Goal: Task Accomplishment & Management: Use online tool/utility

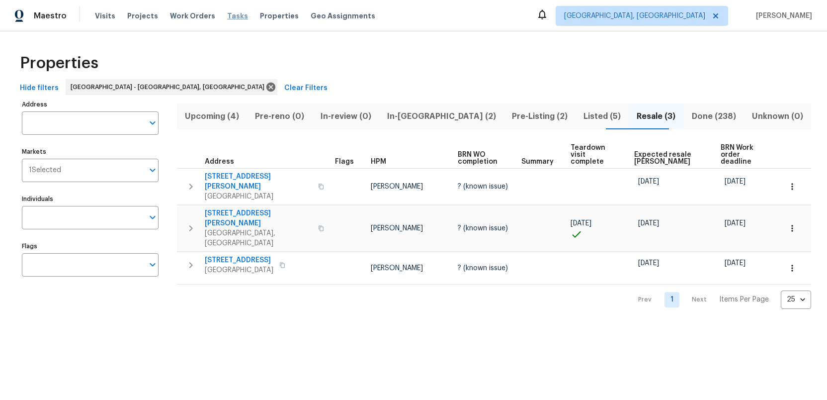
click at [227, 14] on span "Tasks" at bounding box center [237, 15] width 21 height 7
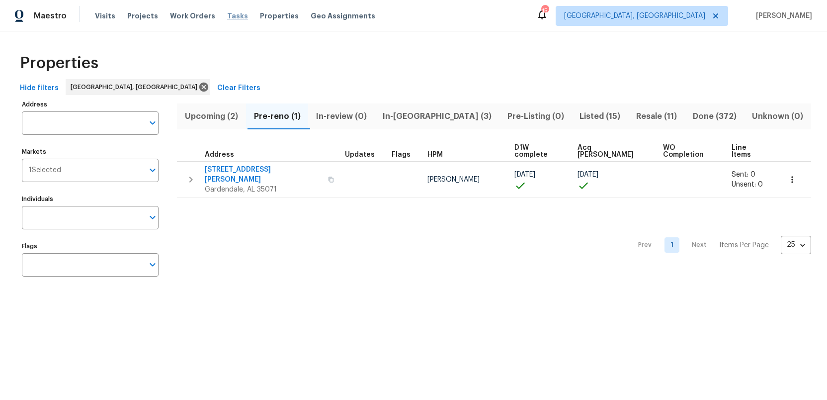
click at [227, 13] on span "Tasks" at bounding box center [237, 15] width 21 height 7
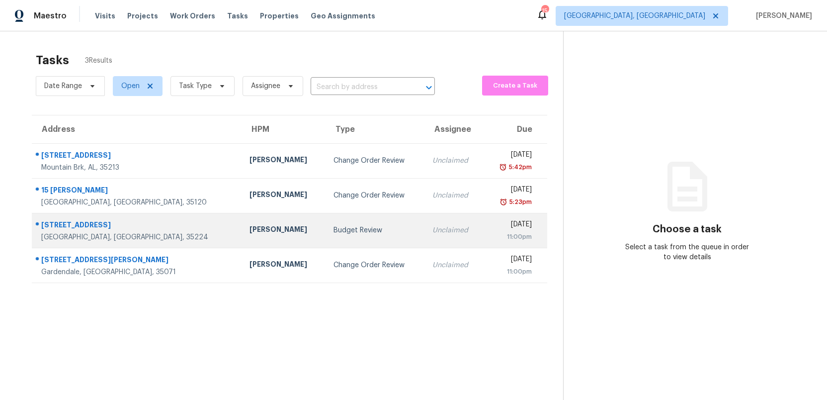
click at [334, 231] on div "Budget Review" at bounding box center [375, 230] width 83 height 10
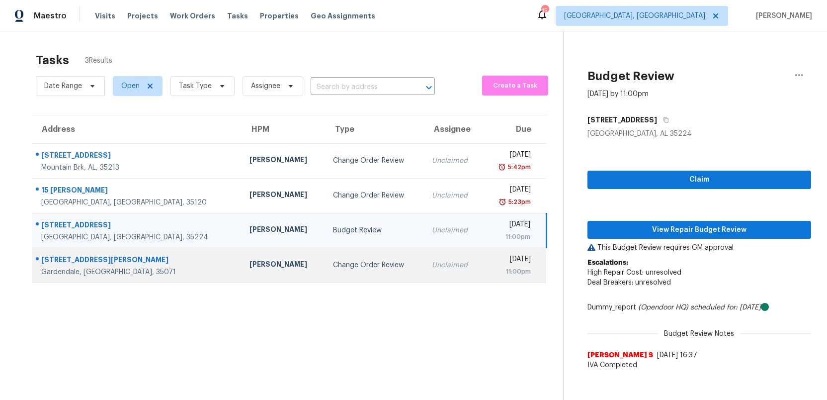
click at [338, 270] on td "Change Order Review" at bounding box center [374, 265] width 99 height 35
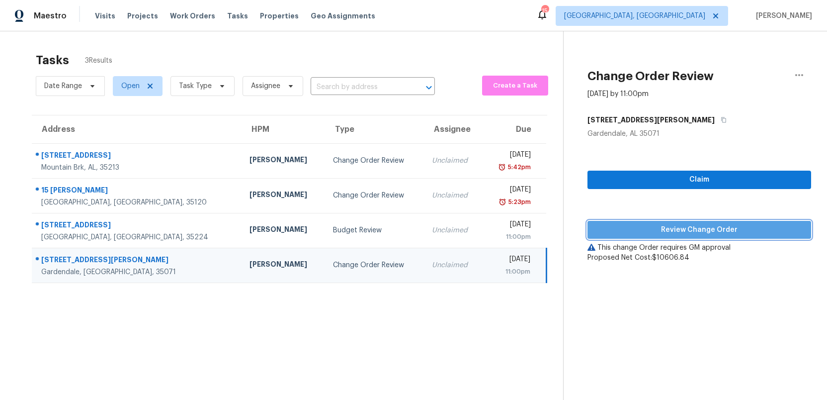
click at [688, 228] on span "Review Change Order" at bounding box center [700, 230] width 208 height 12
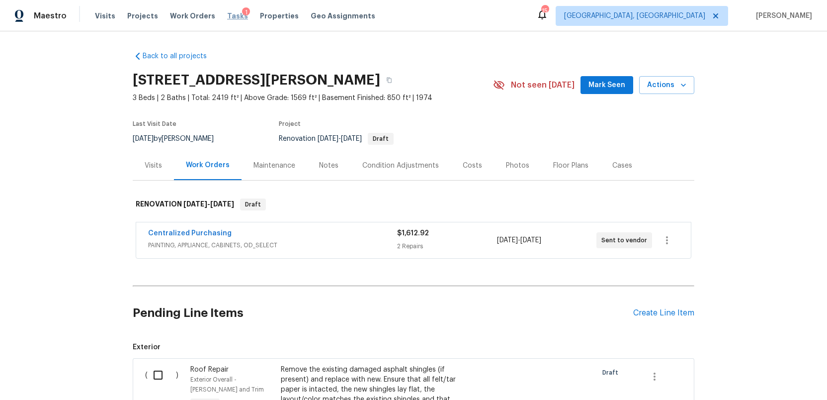
click at [227, 17] on span "Tasks" at bounding box center [237, 15] width 21 height 7
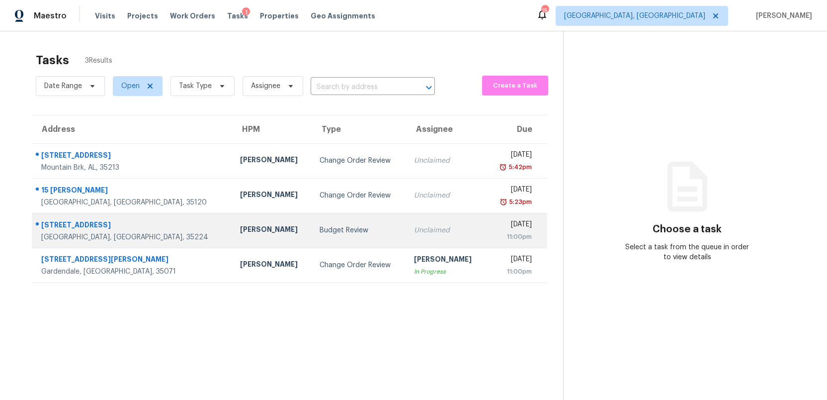
click at [320, 228] on div "Budget Review" at bounding box center [359, 230] width 79 height 10
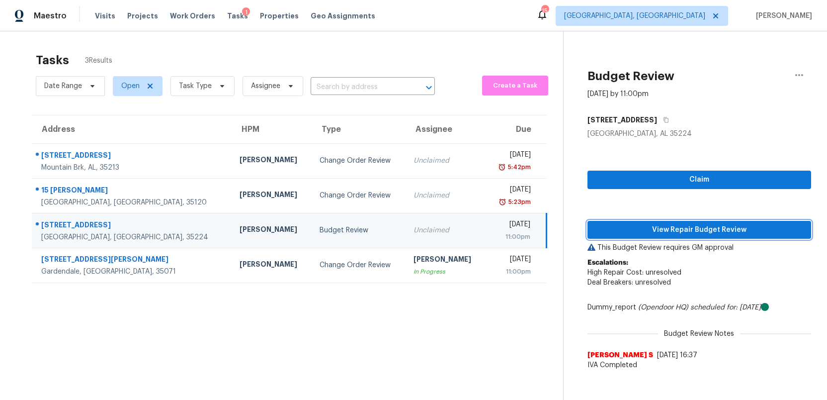
click at [662, 232] on span "View Repair Budget Review" at bounding box center [700, 230] width 208 height 12
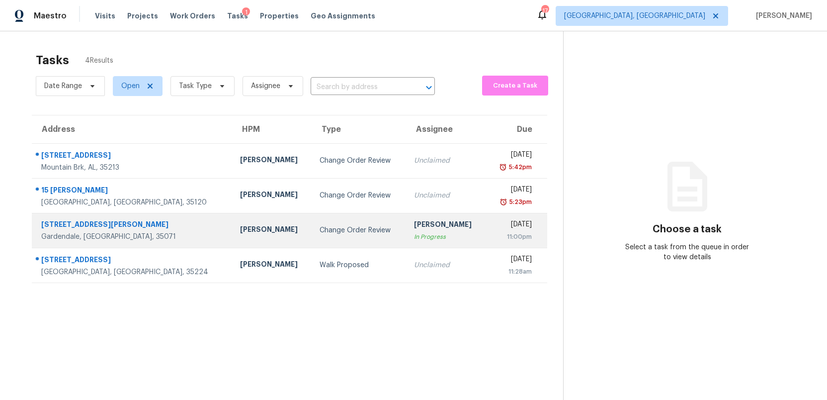
click at [417, 236] on div "In Progress" at bounding box center [446, 237] width 64 height 10
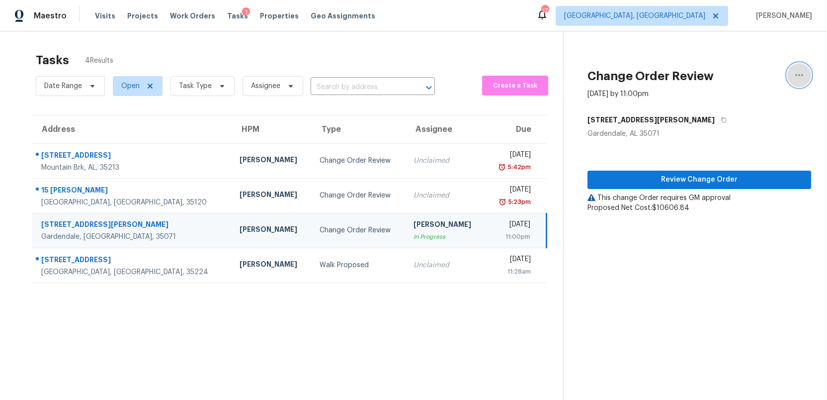
click at [799, 77] on icon "button" at bounding box center [799, 75] width 12 height 12
click at [736, 78] on div "Unclaim this task" at bounding box center [743, 77] width 78 height 10
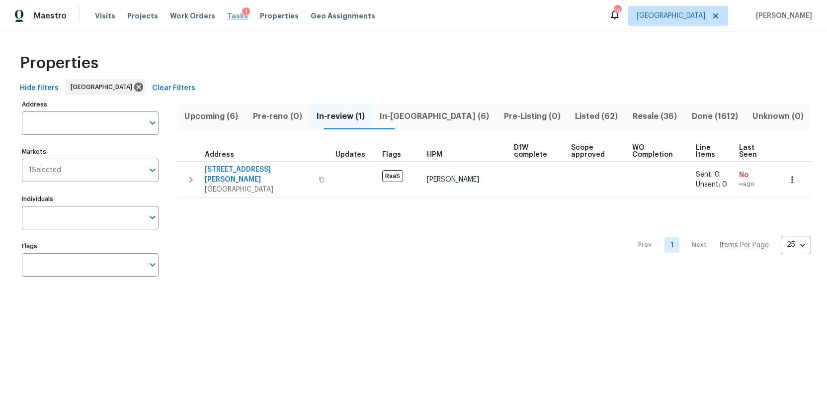
click at [227, 16] on span "Tasks" at bounding box center [237, 15] width 21 height 7
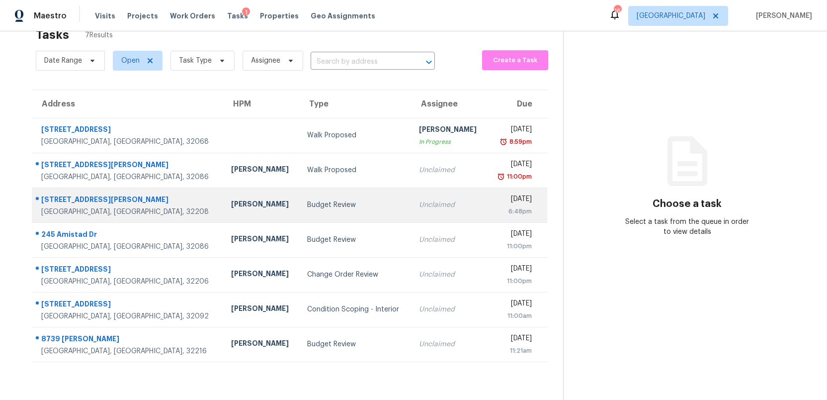
scroll to position [31, 0]
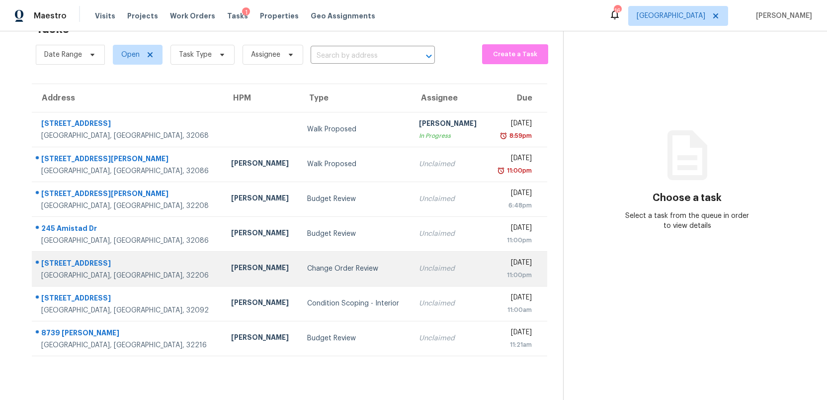
click at [354, 270] on div "Change Order Review" at bounding box center [355, 268] width 96 height 10
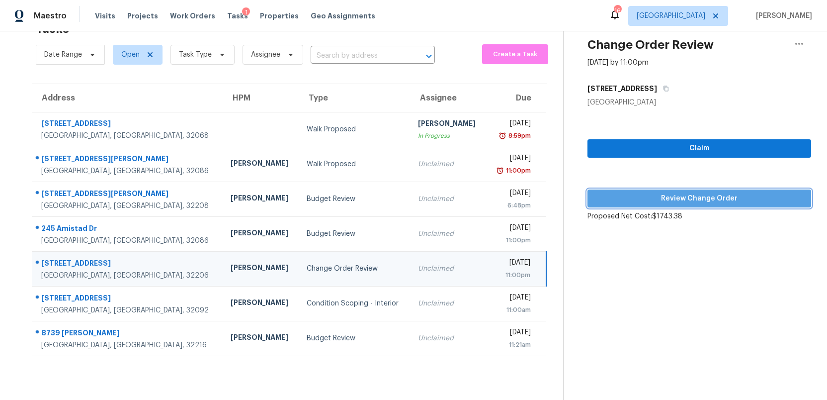
click at [647, 204] on button "Review Change Order" at bounding box center [700, 198] width 224 height 18
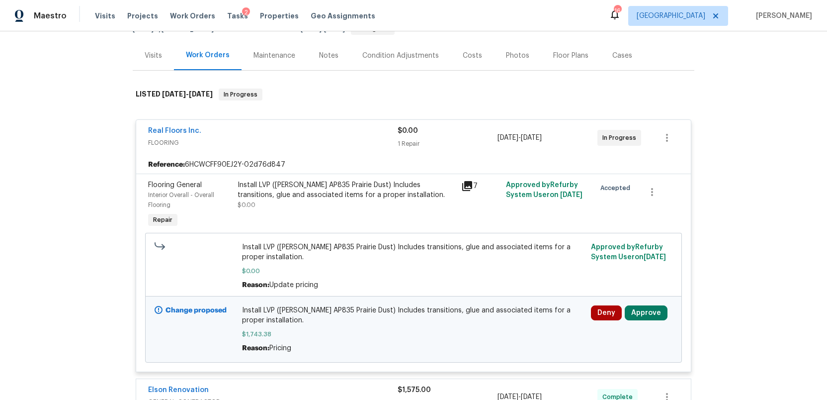
scroll to position [106, 0]
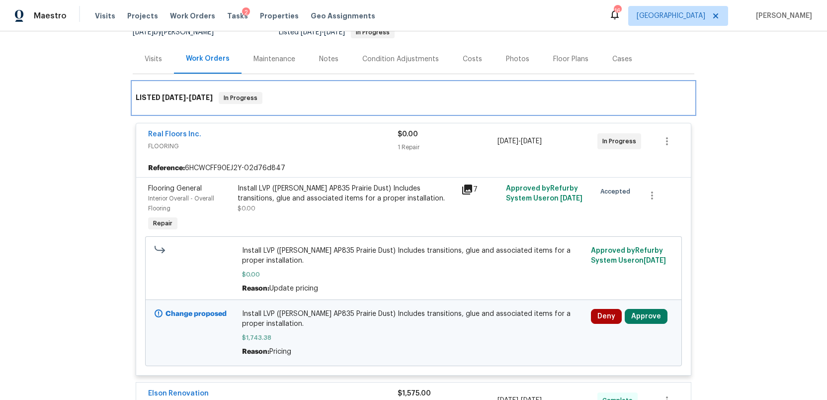
click at [418, 92] on div "LISTED 9/22/25 - 9/30/25 In Progress" at bounding box center [414, 98] width 556 height 12
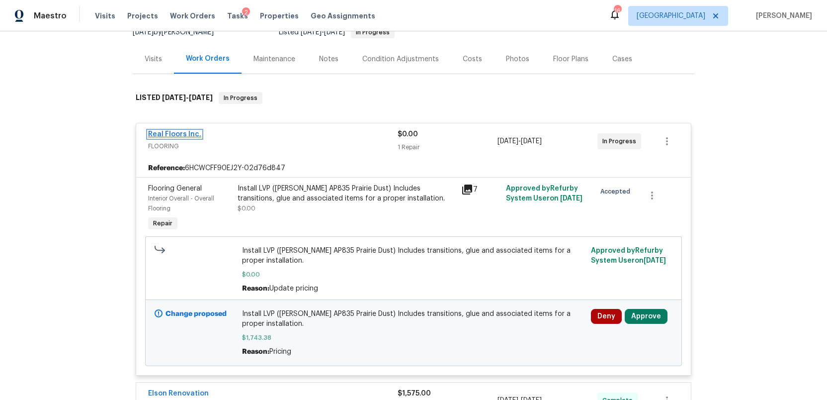
click at [178, 136] on link "Real Floors Inc." at bounding box center [174, 134] width 53 height 7
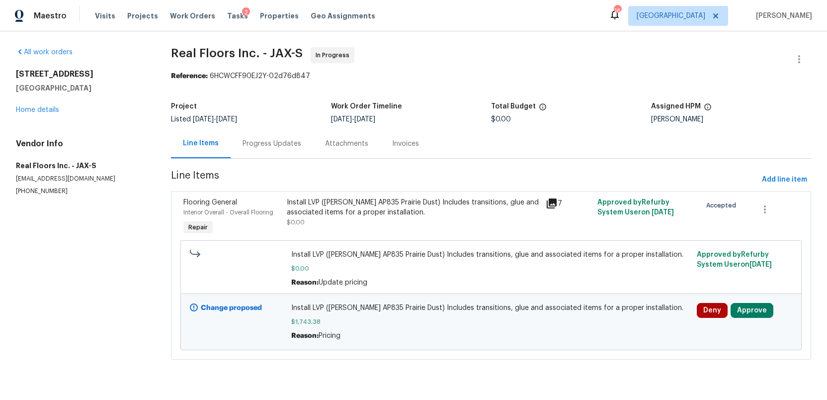
click at [271, 142] on div "Progress Updates" at bounding box center [272, 144] width 59 height 10
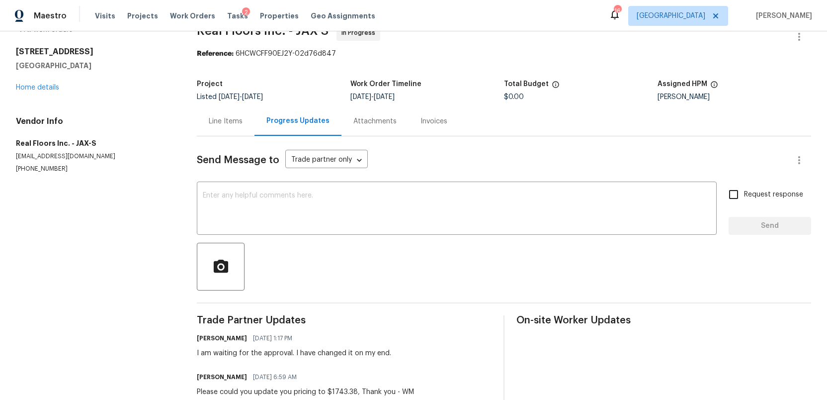
scroll to position [47, 0]
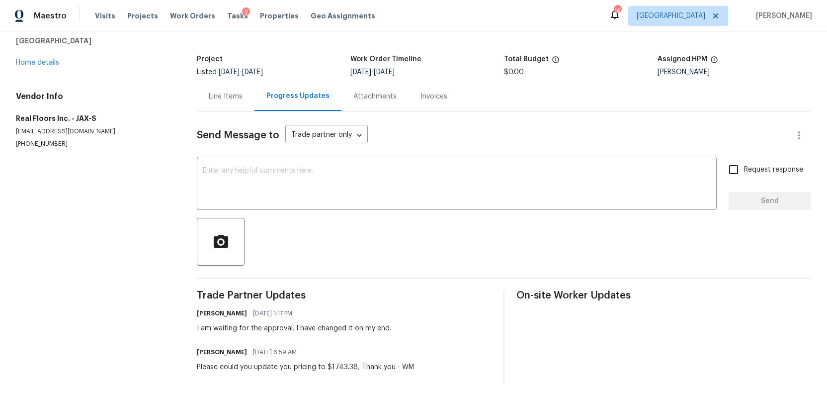
click at [217, 93] on div "Line Items" at bounding box center [226, 96] width 34 height 10
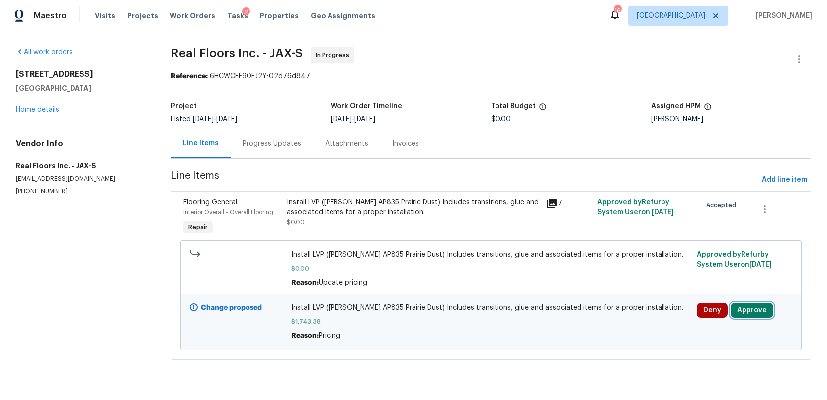
click at [751, 308] on button "Approve" at bounding box center [752, 310] width 43 height 15
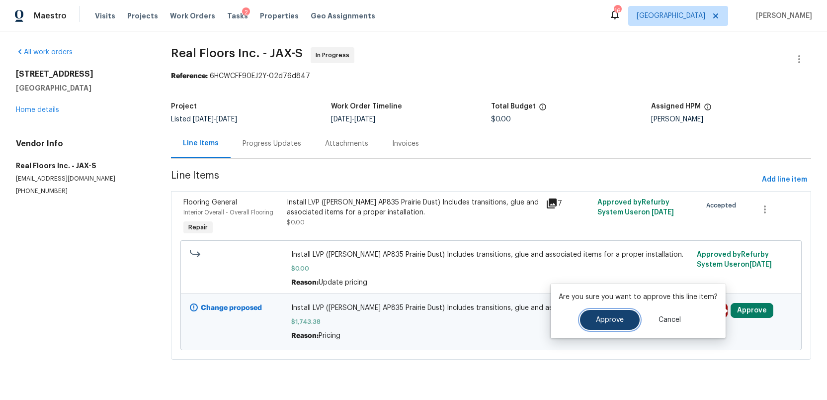
click at [604, 318] on span "Approve" at bounding box center [610, 319] width 28 height 7
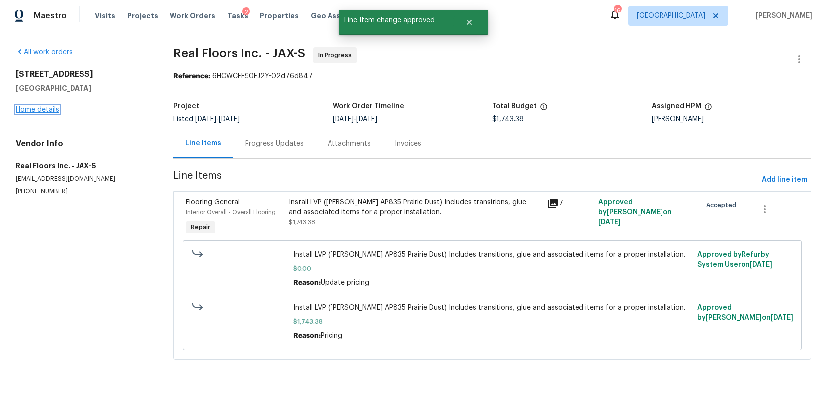
click at [45, 111] on link "Home details" at bounding box center [37, 109] width 43 height 7
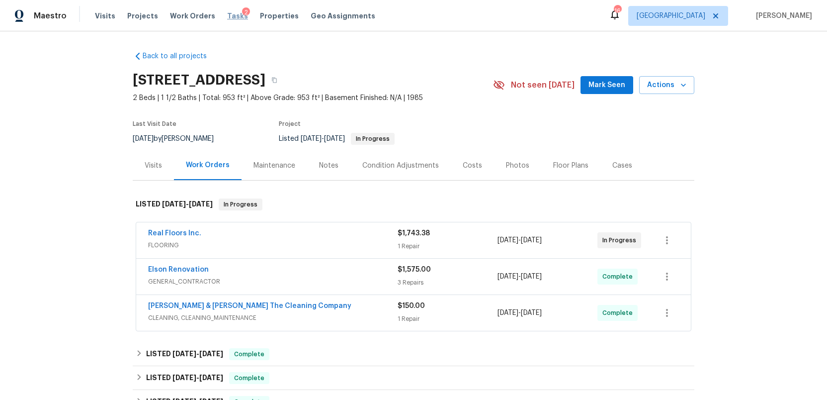
click at [227, 15] on span "Tasks" at bounding box center [237, 15] width 21 height 7
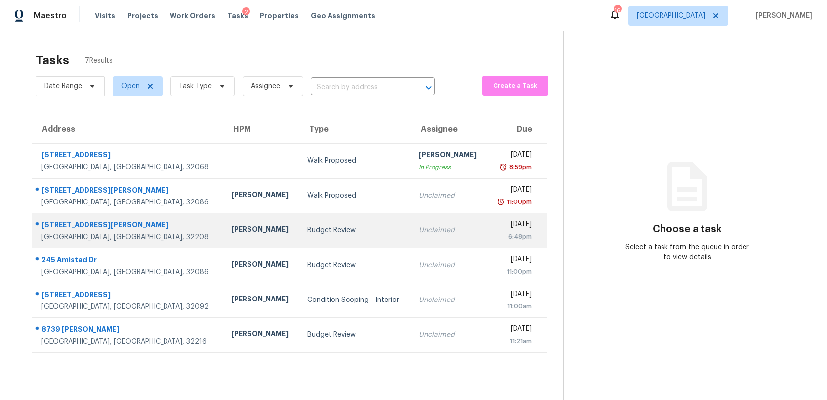
click at [299, 223] on td "Budget Review" at bounding box center [355, 230] width 112 height 35
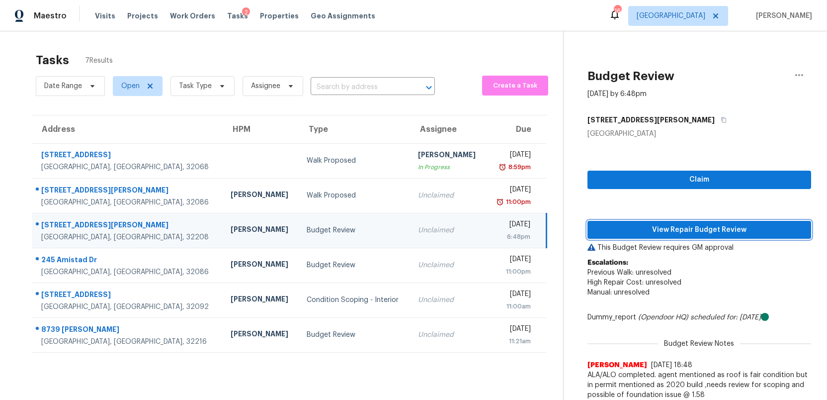
click at [682, 227] on span "View Repair Budget Review" at bounding box center [700, 230] width 208 height 12
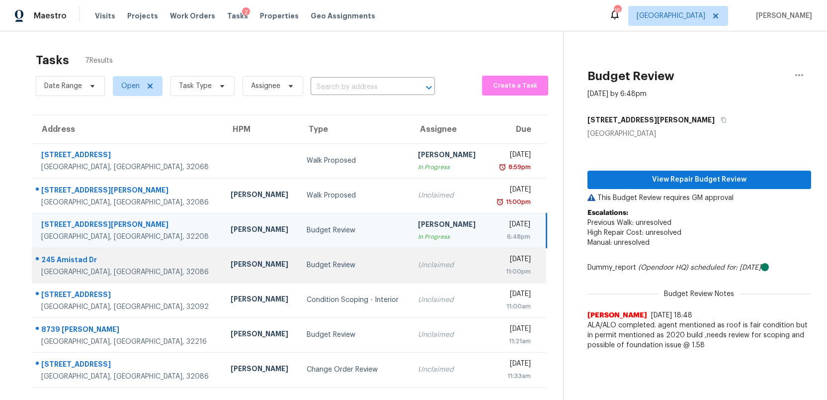
click at [307, 262] on div "Budget Review" at bounding box center [354, 265] width 95 height 10
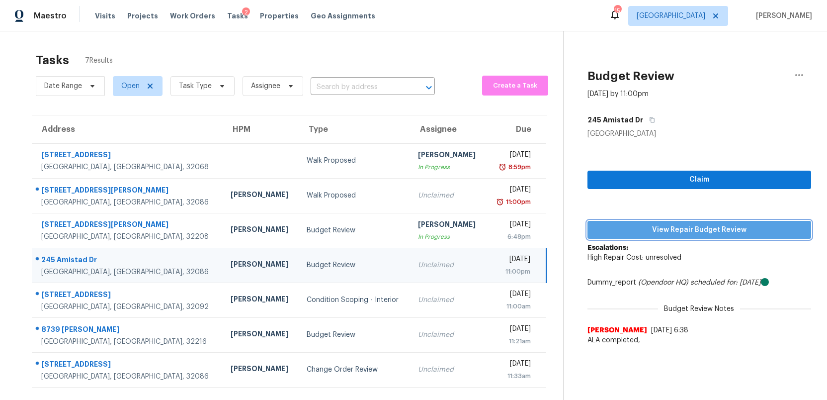
click at [658, 230] on span "View Repair Budget Review" at bounding box center [700, 230] width 208 height 12
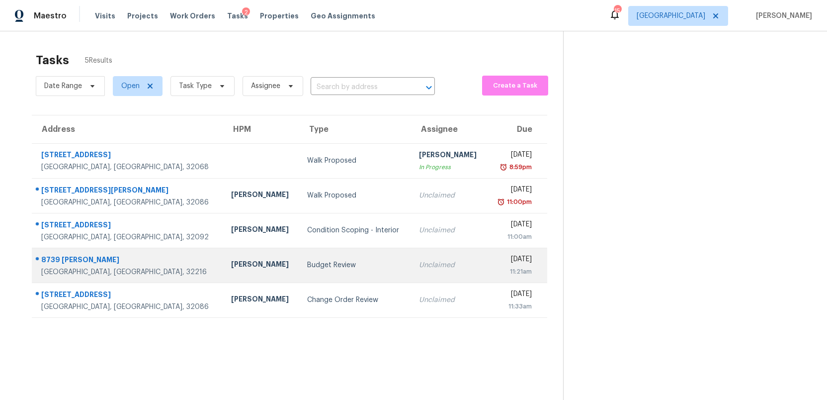
click at [411, 271] on td "Unclaimed" at bounding box center [449, 265] width 76 height 35
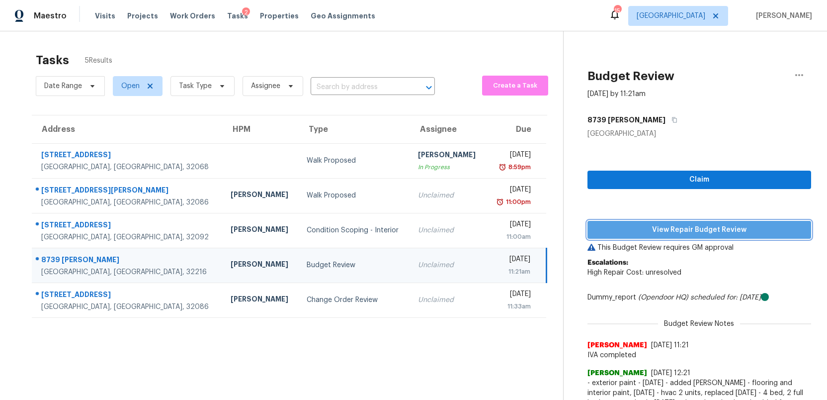
click at [655, 230] on span "View Repair Budget Review" at bounding box center [700, 230] width 208 height 12
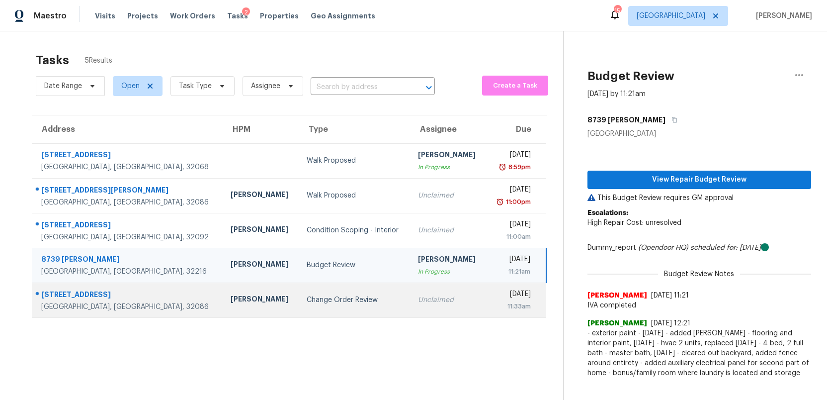
click at [344, 302] on div "Change Order Review" at bounding box center [354, 300] width 95 height 10
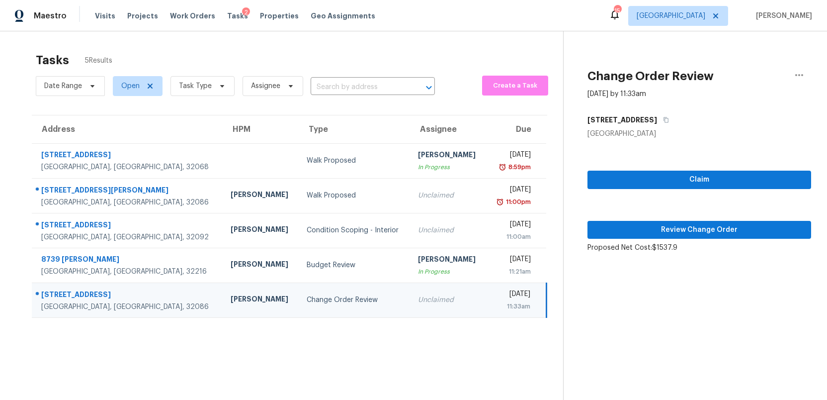
click at [344, 302] on div "Change Order Review" at bounding box center [354, 300] width 95 height 10
click at [688, 228] on span "Review Change Order" at bounding box center [700, 230] width 208 height 12
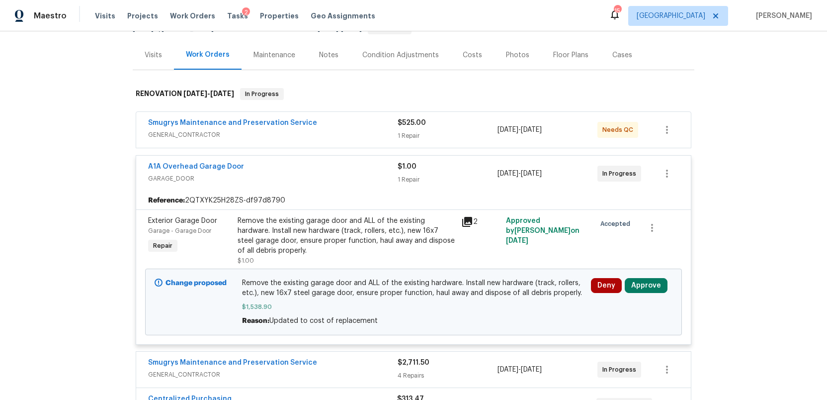
scroll to position [111, 0]
click at [647, 284] on button "Approve" at bounding box center [646, 284] width 43 height 15
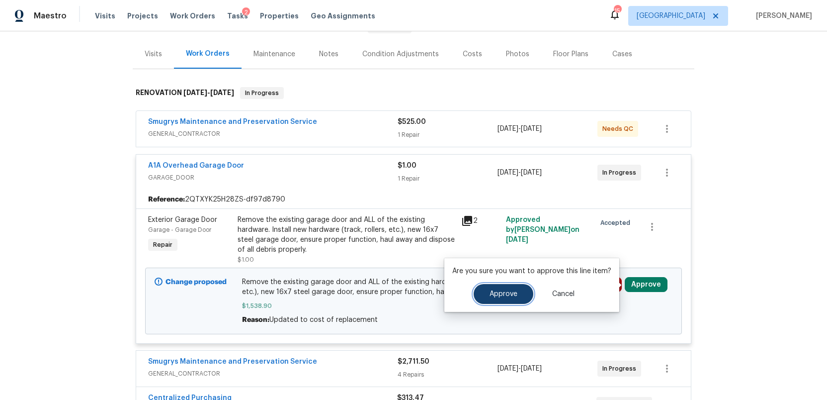
click at [496, 293] on span "Approve" at bounding box center [504, 293] width 28 height 7
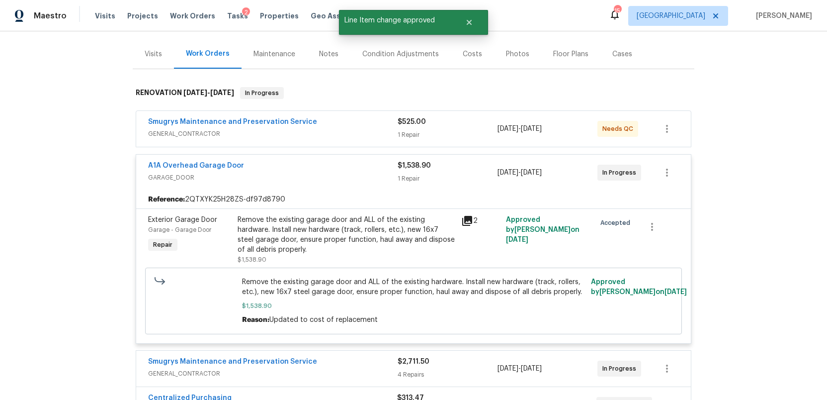
click at [467, 53] on div "Costs" at bounding box center [472, 54] width 19 height 10
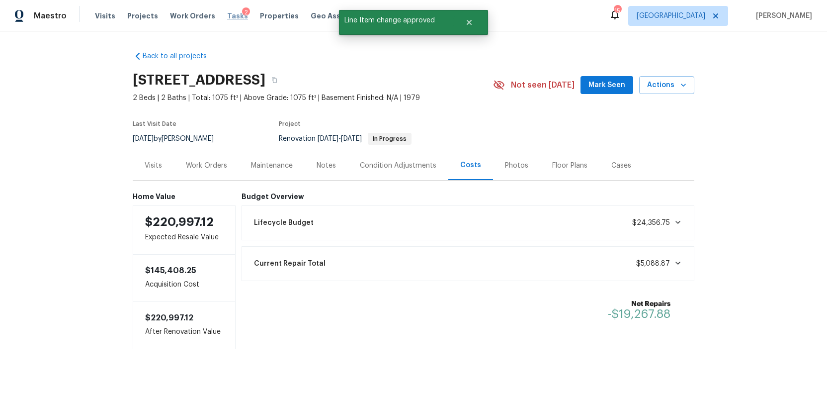
click at [229, 16] on span "Tasks" at bounding box center [237, 15] width 21 height 7
